Goal: Task Accomplishment & Management: Complete application form

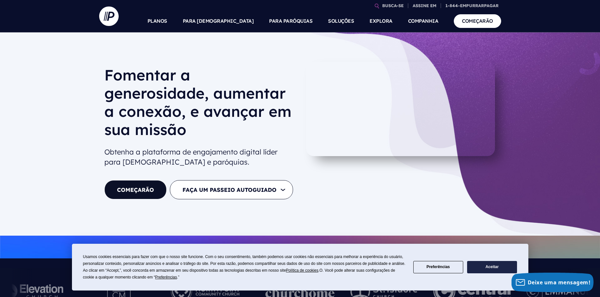
click at [494, 265] on button "Aceitar" at bounding box center [492, 267] width 50 height 13
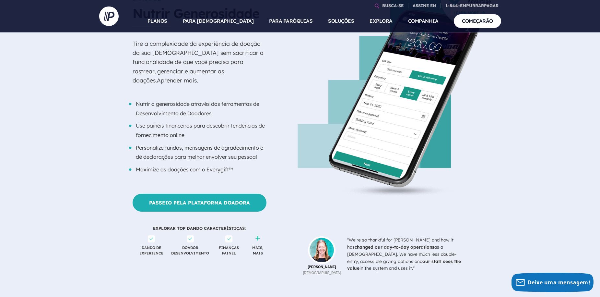
scroll to position [389, 0]
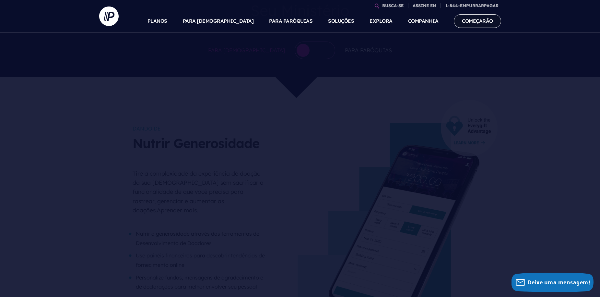
click at [473, 21] on link "COMEÇARÃO" at bounding box center [477, 20] width 47 height 13
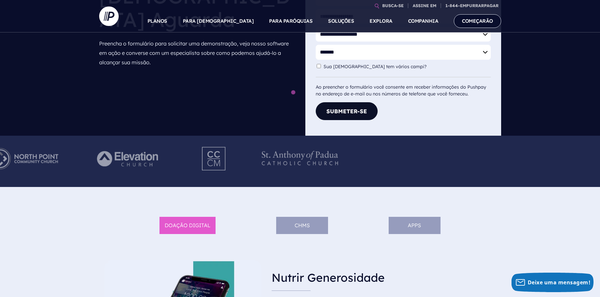
scroll to position [292, 0]
